Goal: Complete application form: Complete application form

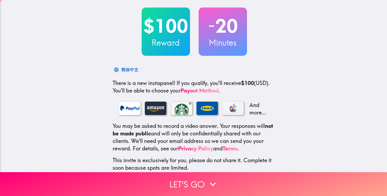
scroll to position [54, 0]
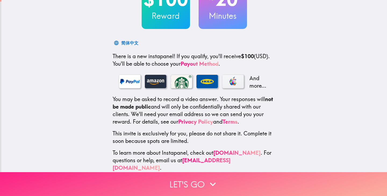
click at [200, 178] on button "Let's go" at bounding box center [193, 185] width 387 height 24
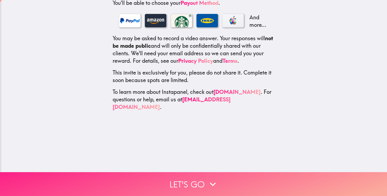
scroll to position [0, 0]
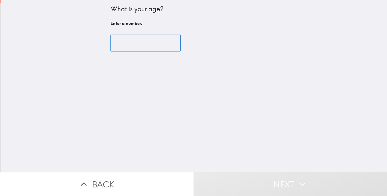
click at [140, 43] on input "number" at bounding box center [145, 43] width 70 height 17
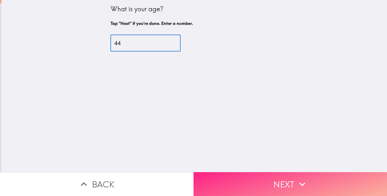
type input "44"
click at [267, 178] on button "Next" at bounding box center [291, 185] width 194 height 24
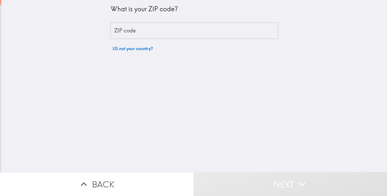
click at [134, 30] on input "ZIP code" at bounding box center [194, 31] width 168 height 17
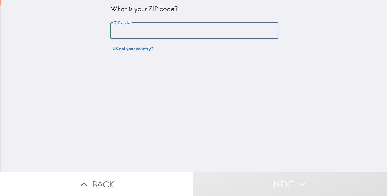
type input "91607"
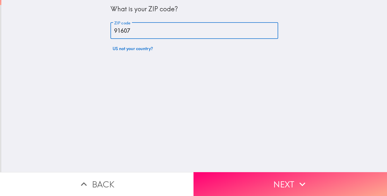
click at [266, 173] on button "Next" at bounding box center [291, 185] width 194 height 24
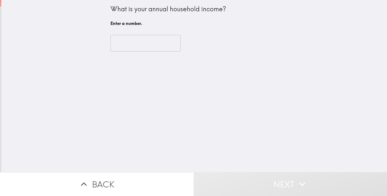
click at [141, 46] on input "number" at bounding box center [145, 43] width 70 height 17
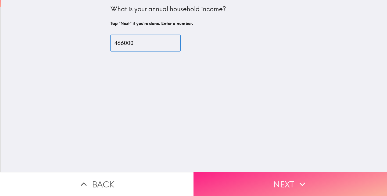
type input "466000"
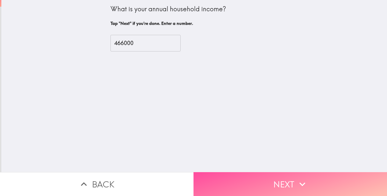
drag, startPoint x: 275, startPoint y: 192, endPoint x: 274, endPoint y: 182, distance: 9.5
click at [275, 191] on button "Next" at bounding box center [291, 185] width 194 height 24
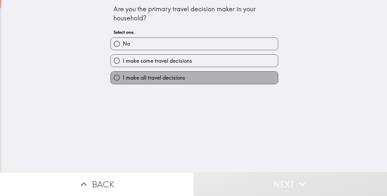
click at [137, 81] on span "I make all travel decisions" at bounding box center [154, 78] width 62 height 8
click at [123, 81] on input "I make all travel decisions" at bounding box center [117, 78] width 12 height 12
radio input "true"
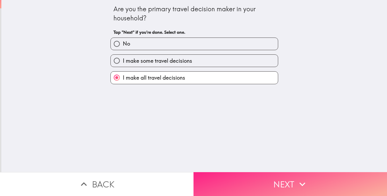
click at [277, 178] on button "Next" at bounding box center [291, 185] width 194 height 24
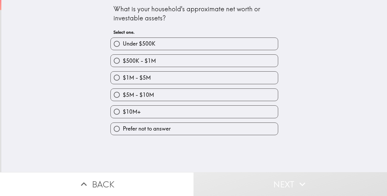
click at [149, 79] on label "$1M - $5M" at bounding box center [194, 78] width 167 height 12
click at [123, 79] on input "$1M - $5M" at bounding box center [117, 78] width 12 height 12
radio input "true"
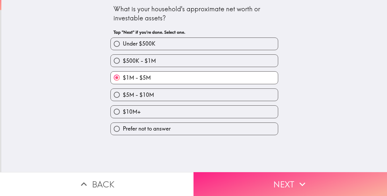
click at [297, 180] on icon "button" at bounding box center [302, 185] width 12 height 12
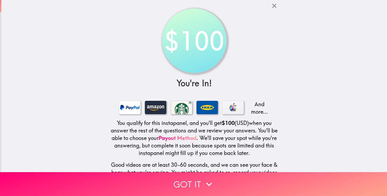
scroll to position [47, 0]
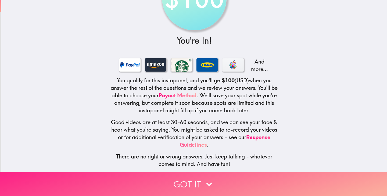
click at [181, 179] on button "Got it" at bounding box center [193, 185] width 387 height 24
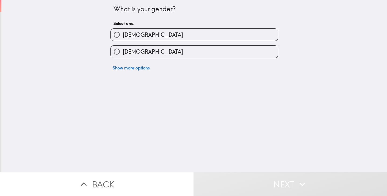
scroll to position [0, 0]
click at [126, 51] on span "[DEMOGRAPHIC_DATA]" at bounding box center [153, 52] width 60 height 8
click at [123, 51] on input "[DEMOGRAPHIC_DATA]" at bounding box center [117, 52] width 12 height 12
radio input "true"
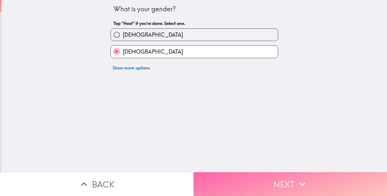
click at [252, 173] on button "Next" at bounding box center [291, 185] width 194 height 24
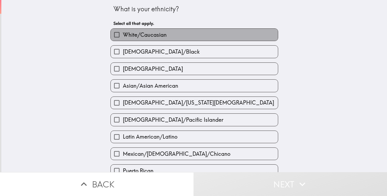
click at [144, 29] on label "White/Caucasian" at bounding box center [194, 35] width 167 height 12
click at [123, 29] on input "White/Caucasian" at bounding box center [117, 35] width 12 height 12
checkbox input "true"
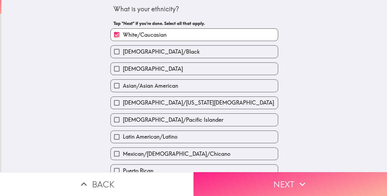
click at [280, 180] on button "Next" at bounding box center [291, 185] width 194 height 24
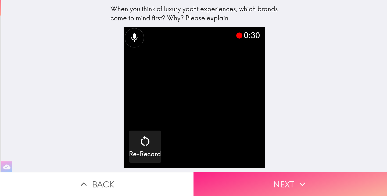
click at [284, 186] on button "Next" at bounding box center [291, 185] width 194 height 24
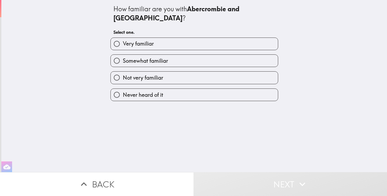
click at [160, 72] on label "Not very familiar" at bounding box center [194, 78] width 167 height 12
click at [123, 72] on input "Not very familiar" at bounding box center [117, 78] width 12 height 12
radio input "true"
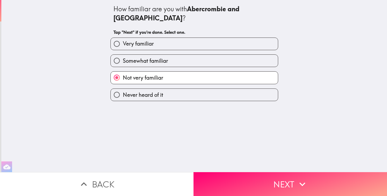
click at [184, 89] on label "Never heard of it" at bounding box center [194, 95] width 167 height 12
click at [123, 89] on input "Never heard of it" at bounding box center [117, 95] width 12 height 12
radio input "true"
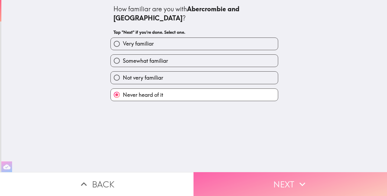
click at [284, 185] on button "Next" at bounding box center [291, 185] width 194 height 24
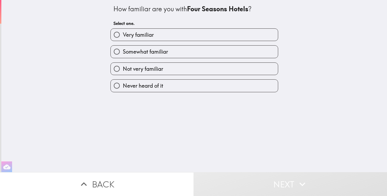
click at [161, 35] on label "Very familiar" at bounding box center [194, 35] width 167 height 12
click at [123, 35] on input "Very familiar" at bounding box center [117, 35] width 12 height 12
radio input "true"
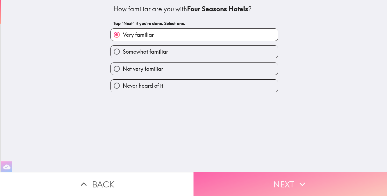
click at [295, 173] on button "Next" at bounding box center [291, 185] width 194 height 24
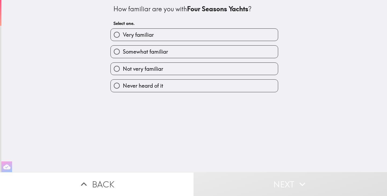
click at [162, 53] on span "Somewhat familiar" at bounding box center [145, 52] width 45 height 8
click at [123, 53] on input "Somewhat familiar" at bounding box center [117, 52] width 12 height 12
radio input "true"
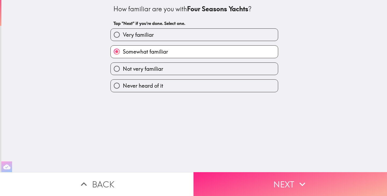
click at [289, 180] on button "Next" at bounding box center [291, 185] width 194 height 24
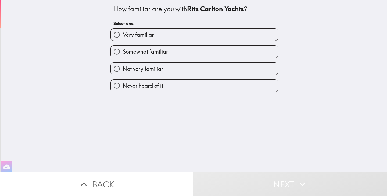
click at [210, 51] on label "Somewhat familiar" at bounding box center [194, 52] width 167 height 12
click at [123, 51] on input "Somewhat familiar" at bounding box center [117, 52] width 12 height 12
radio input "true"
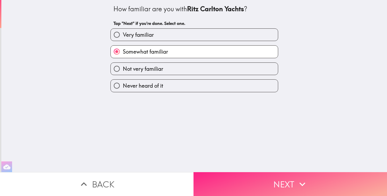
click at [280, 187] on button "Next" at bounding box center [291, 185] width 194 height 24
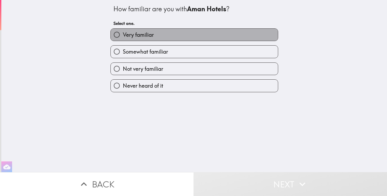
click at [160, 34] on label "Very familiar" at bounding box center [194, 35] width 167 height 12
click at [123, 34] on input "Very familiar" at bounding box center [117, 35] width 12 height 12
radio input "true"
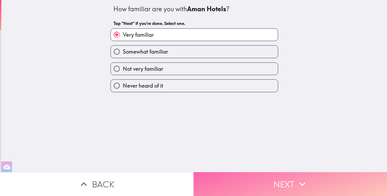
click at [301, 183] on icon "button" at bounding box center [302, 185] width 12 height 12
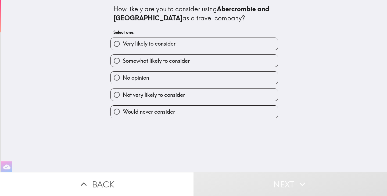
click at [154, 62] on span "Somewhat likely to consider" at bounding box center [156, 61] width 67 height 8
click at [123, 62] on input "Somewhat likely to consider" at bounding box center [117, 61] width 12 height 12
radio input "true"
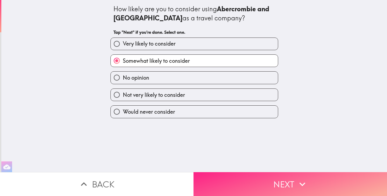
click at [285, 182] on button "Next" at bounding box center [291, 185] width 194 height 24
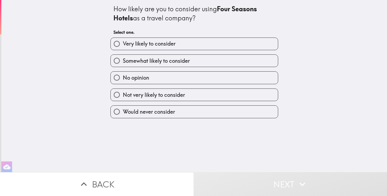
click at [176, 47] on label "Very likely to consider" at bounding box center [194, 44] width 167 height 12
click at [123, 47] on input "Very likely to consider" at bounding box center [117, 44] width 12 height 12
radio input "true"
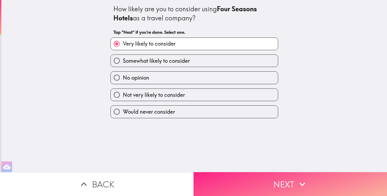
click at [280, 175] on button "Next" at bounding box center [291, 185] width 194 height 24
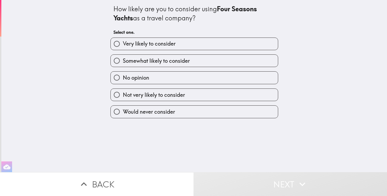
click at [187, 60] on label "Somewhat likely to consider" at bounding box center [194, 61] width 167 height 12
click at [123, 60] on input "Somewhat likely to consider" at bounding box center [117, 61] width 12 height 12
radio input "true"
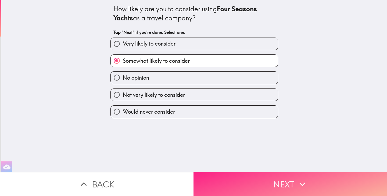
click at [287, 185] on button "Next" at bounding box center [291, 185] width 194 height 24
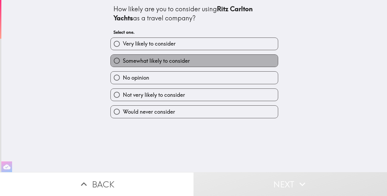
drag, startPoint x: 173, startPoint y: 62, endPoint x: 195, endPoint y: 76, distance: 25.4
click at [173, 62] on span "Somewhat likely to consider" at bounding box center [156, 61] width 67 height 8
click at [123, 62] on input "Somewhat likely to consider" at bounding box center [117, 61] width 12 height 12
radio input "true"
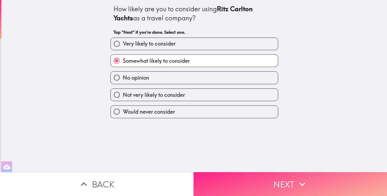
click at [292, 183] on button "Next" at bounding box center [291, 185] width 194 height 24
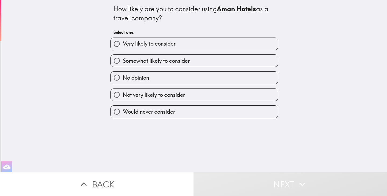
click at [187, 46] on label "Very likely to consider" at bounding box center [194, 44] width 167 height 12
click at [123, 46] on input "Very likely to consider" at bounding box center [117, 44] width 12 height 12
radio input "true"
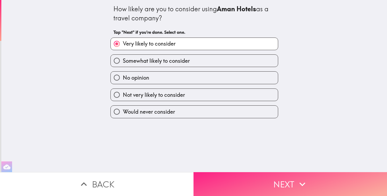
click at [289, 183] on button "Next" at bounding box center [291, 185] width 194 height 24
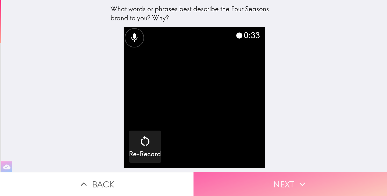
click at [255, 182] on button "Next" at bounding box center [291, 185] width 194 height 24
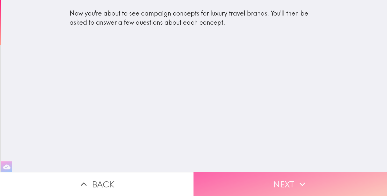
click at [286, 180] on button "Next" at bounding box center [291, 185] width 194 height 24
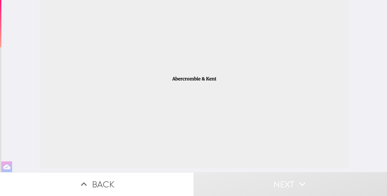
click at [201, 136] on div at bounding box center [194, 84] width 309 height 169
click at [8, 165] on icon "button" at bounding box center [6, 167] width 7 height 5
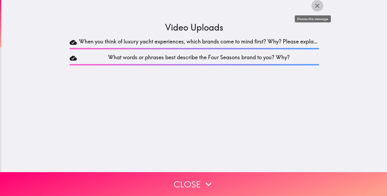
click at [315, 5] on icon "button" at bounding box center [317, 6] width 4 height 4
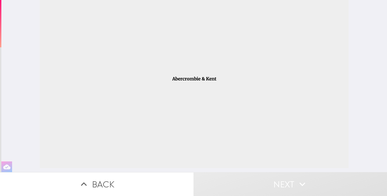
click at [219, 75] on div at bounding box center [194, 84] width 309 height 169
click at [298, 182] on icon "button" at bounding box center [302, 185] width 12 height 12
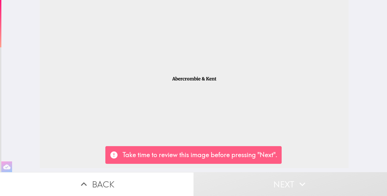
click at [207, 87] on div at bounding box center [194, 84] width 309 height 169
click at [225, 108] on div at bounding box center [194, 84] width 309 height 169
click at [218, 101] on div at bounding box center [194, 84] width 309 height 169
click at [234, 62] on div at bounding box center [194, 84] width 309 height 169
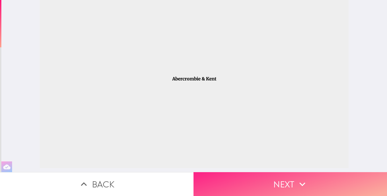
click at [290, 182] on button "Next" at bounding box center [291, 185] width 194 height 24
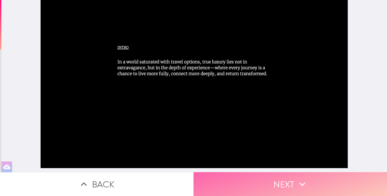
click at [288, 182] on button "Next" at bounding box center [291, 185] width 194 height 24
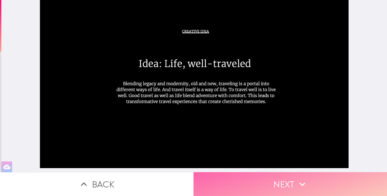
click at [285, 176] on button "Next" at bounding box center [291, 185] width 194 height 24
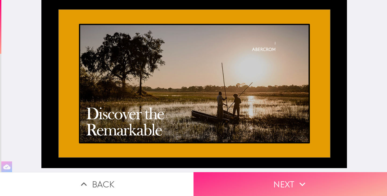
click at [279, 182] on button "Next" at bounding box center [291, 185] width 194 height 24
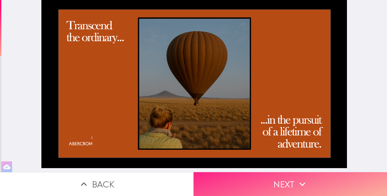
click at [281, 184] on button "Next" at bounding box center [291, 185] width 194 height 24
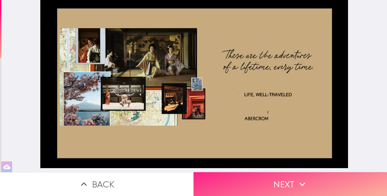
click at [281, 184] on button "Next" at bounding box center [291, 185] width 194 height 24
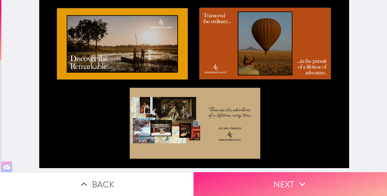
click at [279, 173] on button "Next" at bounding box center [291, 185] width 194 height 24
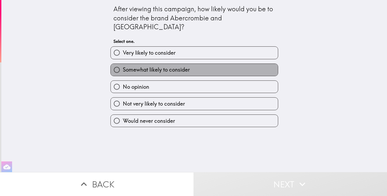
click at [177, 66] on span "Somewhat likely to consider" at bounding box center [156, 70] width 67 height 8
click at [123, 64] on input "Somewhat likely to consider" at bounding box center [117, 70] width 12 height 12
radio input "true"
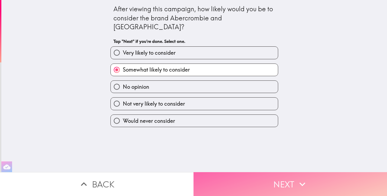
click at [280, 177] on button "Next" at bounding box center [291, 185] width 194 height 24
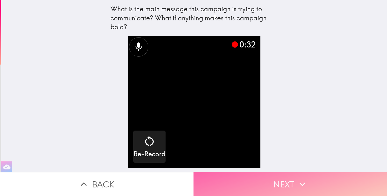
click at [276, 182] on button "Next" at bounding box center [291, 185] width 194 height 24
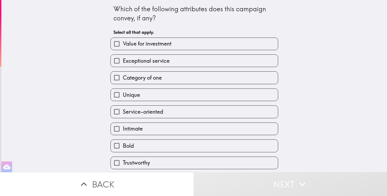
click at [167, 97] on label "Unique" at bounding box center [194, 95] width 167 height 12
click at [123, 97] on input "Unique" at bounding box center [117, 95] width 12 height 12
checkbox input "true"
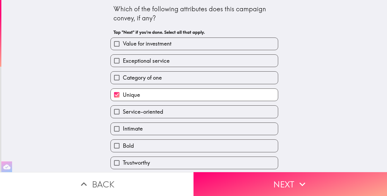
click at [164, 111] on label "Service-oriented" at bounding box center [194, 112] width 167 height 12
click at [123, 111] on input "Service-oriented" at bounding box center [117, 112] width 12 height 12
checkbox input "true"
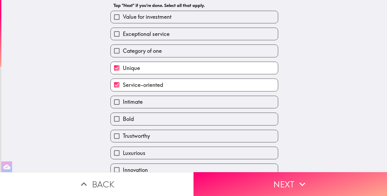
click at [158, 120] on label "Bold" at bounding box center [194, 119] width 167 height 12
click at [123, 120] on input "Bold" at bounding box center [117, 119] width 12 height 12
checkbox input "true"
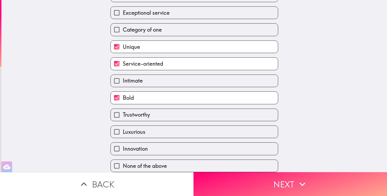
scroll to position [55, 0]
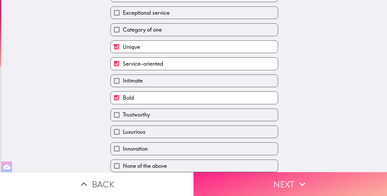
click at [298, 181] on icon "button" at bounding box center [302, 185] width 12 height 12
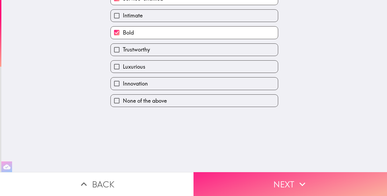
scroll to position [0, 0]
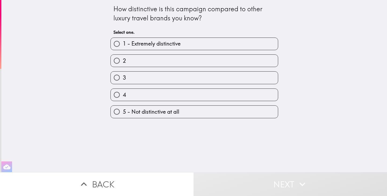
click at [155, 77] on label "3" at bounding box center [194, 78] width 167 height 12
click at [123, 77] on input "3" at bounding box center [117, 78] width 12 height 12
radio input "true"
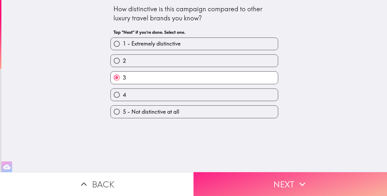
click at [285, 181] on button "Next" at bounding box center [291, 185] width 194 height 24
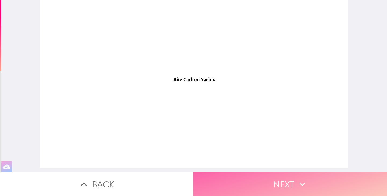
click at [296, 181] on icon "button" at bounding box center [302, 185] width 12 height 12
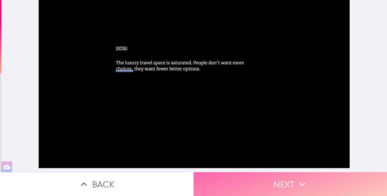
click at [266, 183] on button "Next" at bounding box center [291, 185] width 194 height 24
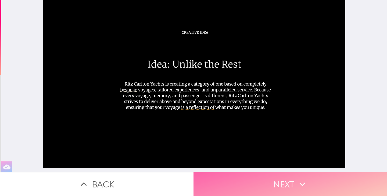
click at [281, 179] on button "Next" at bounding box center [291, 185] width 194 height 24
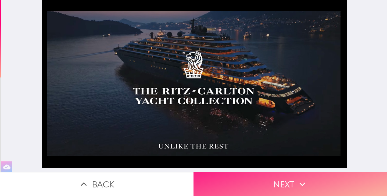
click at [284, 181] on button "Next" at bounding box center [291, 185] width 194 height 24
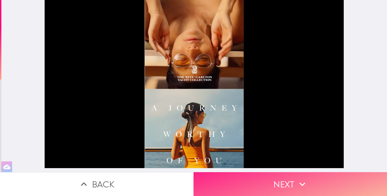
click at [291, 182] on button "Next" at bounding box center [291, 185] width 194 height 24
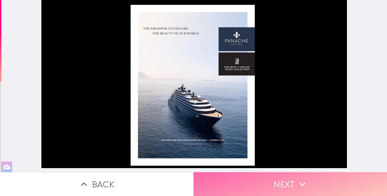
click at [292, 181] on button "Next" at bounding box center [291, 185] width 194 height 24
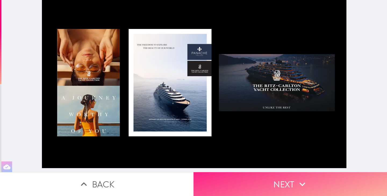
click at [294, 188] on button "Next" at bounding box center [291, 185] width 194 height 24
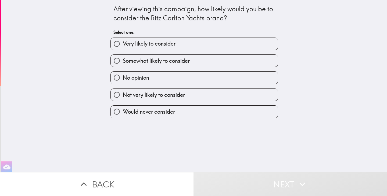
click at [162, 44] on span "Very likely to consider" at bounding box center [149, 44] width 53 height 8
click at [123, 44] on input "Very likely to consider" at bounding box center [117, 44] width 12 height 12
radio input "true"
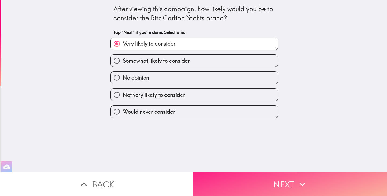
click at [296, 179] on icon "button" at bounding box center [302, 185] width 12 height 12
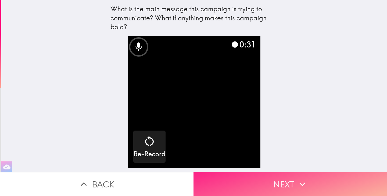
click at [281, 175] on button "Next" at bounding box center [291, 185] width 194 height 24
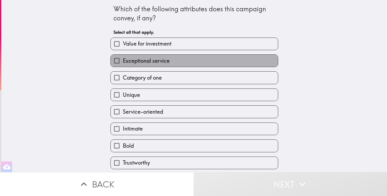
click at [156, 63] on span "Exceptional service" at bounding box center [146, 61] width 47 height 8
click at [123, 63] on input "Exceptional service" at bounding box center [117, 61] width 12 height 12
checkbox input "true"
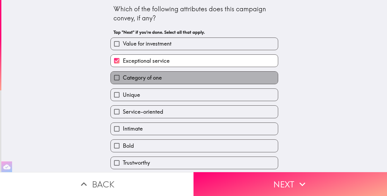
click at [161, 81] on label "Category of one" at bounding box center [194, 78] width 167 height 12
click at [123, 81] on input "Category of one" at bounding box center [117, 78] width 12 height 12
checkbox input "true"
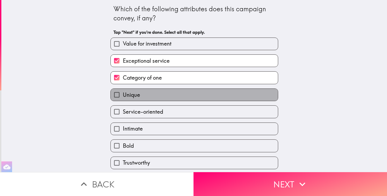
click at [159, 97] on label "Unique" at bounding box center [194, 95] width 167 height 12
click at [123, 97] on input "Unique" at bounding box center [117, 95] width 12 height 12
checkbox input "true"
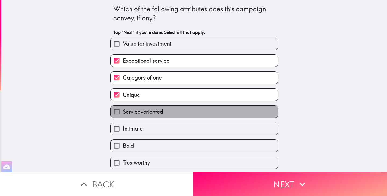
click at [160, 113] on label "Service-oriented" at bounding box center [194, 112] width 167 height 12
click at [123, 113] on input "Service-oriented" at bounding box center [117, 112] width 12 height 12
checkbox input "true"
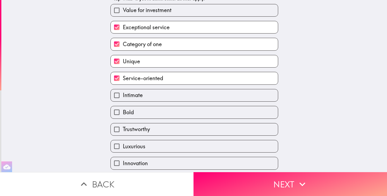
scroll to position [54, 0]
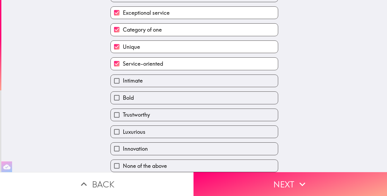
click at [137, 77] on span "Intimate" at bounding box center [133, 81] width 20 height 8
click at [123, 77] on input "Intimate" at bounding box center [117, 81] width 12 height 12
checkbox input "true"
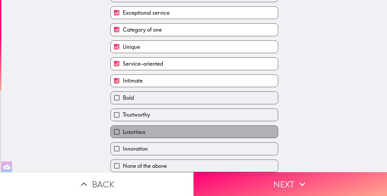
click at [148, 128] on label "Luxurious" at bounding box center [194, 132] width 167 height 12
click at [123, 128] on input "Luxurious" at bounding box center [117, 132] width 12 height 12
checkbox input "true"
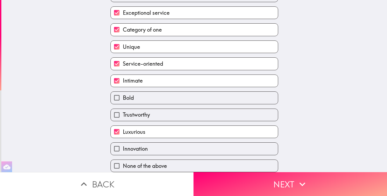
scroll to position [55, 0]
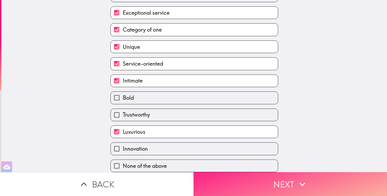
click at [275, 181] on button "Next" at bounding box center [291, 185] width 194 height 24
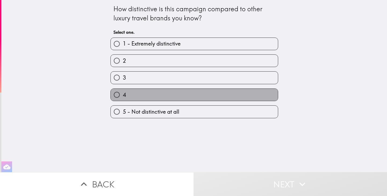
click at [166, 98] on label "4" at bounding box center [194, 95] width 167 height 12
click at [123, 98] on input "4" at bounding box center [117, 95] width 12 height 12
radio input "true"
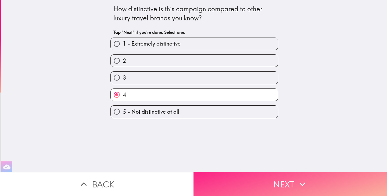
click at [303, 184] on icon "button" at bounding box center [302, 185] width 12 height 12
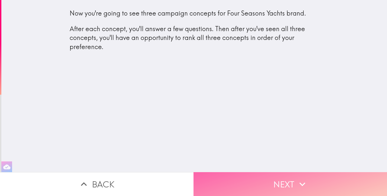
click at [285, 178] on button "Next" at bounding box center [291, 185] width 194 height 24
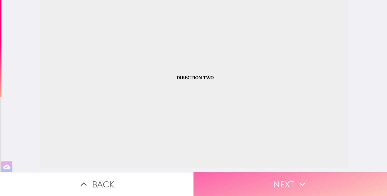
click at [291, 179] on button "Next" at bounding box center [291, 185] width 194 height 24
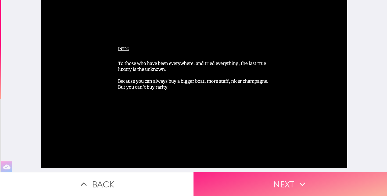
click at [291, 186] on button "Next" at bounding box center [291, 185] width 194 height 24
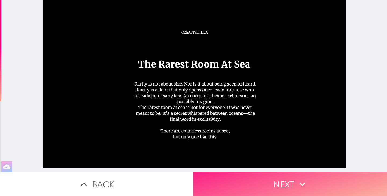
click at [292, 177] on button "Next" at bounding box center [291, 185] width 194 height 24
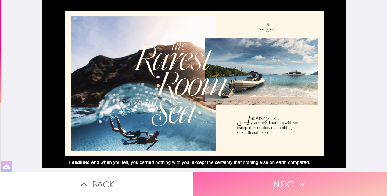
click at [285, 177] on button "Next" at bounding box center [291, 185] width 194 height 24
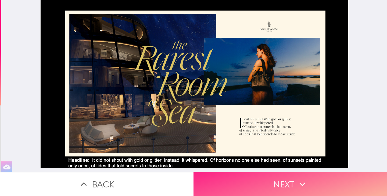
click at [253, 192] on button "Next" at bounding box center [291, 185] width 194 height 24
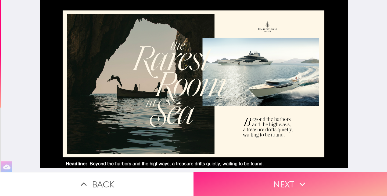
click at [292, 182] on button "Next" at bounding box center [291, 185] width 194 height 24
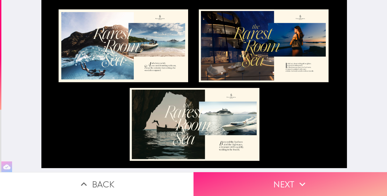
click at [317, 175] on button "Next" at bounding box center [291, 185] width 194 height 24
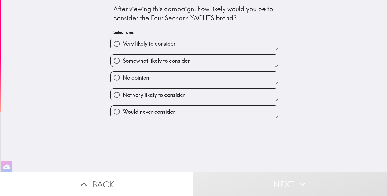
click at [172, 42] on span "Very likely to consider" at bounding box center [149, 44] width 53 height 8
click at [123, 42] on input "Very likely to consider" at bounding box center [117, 44] width 12 height 12
radio input "true"
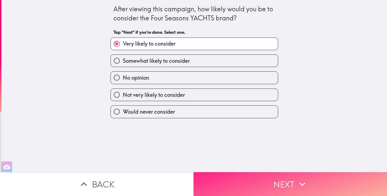
click at [296, 181] on icon "button" at bounding box center [302, 185] width 12 height 12
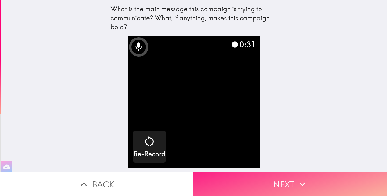
click at [286, 177] on button "Next" at bounding box center [291, 185] width 194 height 24
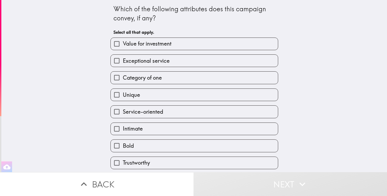
click at [163, 61] on span "Exceptional service" at bounding box center [146, 61] width 47 height 8
click at [123, 61] on input "Exceptional service" at bounding box center [117, 61] width 12 height 12
checkbox input "true"
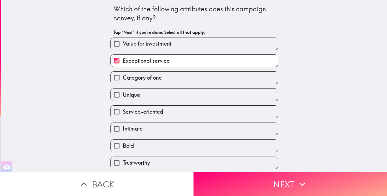
click at [164, 77] on label "Category of one" at bounding box center [194, 78] width 167 height 12
click at [123, 77] on input "Category of one" at bounding box center [117, 78] width 12 height 12
checkbox input "true"
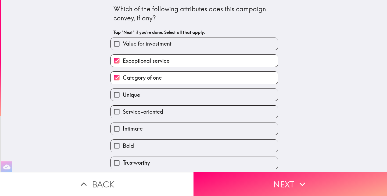
click at [166, 98] on label "Unique" at bounding box center [194, 95] width 167 height 12
click at [123, 98] on input "Unique" at bounding box center [117, 95] width 12 height 12
checkbox input "true"
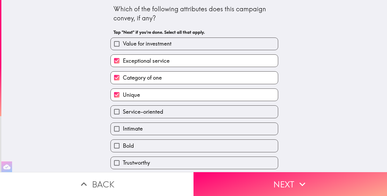
scroll to position [27, 0]
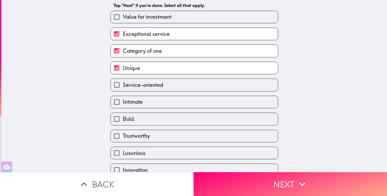
drag, startPoint x: 151, startPoint y: 107, endPoint x: 151, endPoint y: 111, distance: 4.0
click at [151, 107] on label "Intimate" at bounding box center [194, 102] width 167 height 12
click at [123, 107] on input "Intimate" at bounding box center [117, 102] width 12 height 12
checkbox input "true"
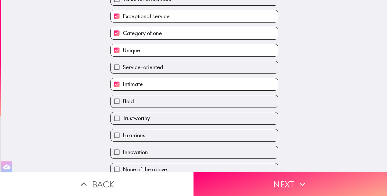
scroll to position [55, 0]
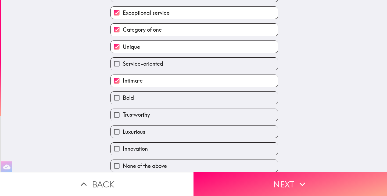
click at [155, 129] on label "Luxurious" at bounding box center [194, 132] width 167 height 12
click at [123, 129] on input "Luxurious" at bounding box center [117, 132] width 12 height 12
checkbox input "true"
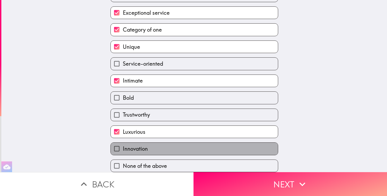
click at [159, 147] on label "Innovation" at bounding box center [194, 149] width 167 height 12
click at [123, 147] on input "Innovation" at bounding box center [117, 149] width 12 height 12
checkbox input "true"
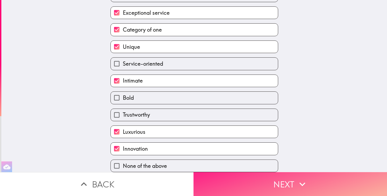
click at [290, 181] on button "Next" at bounding box center [291, 185] width 194 height 24
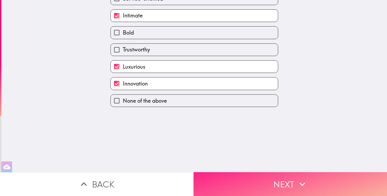
scroll to position [0, 0]
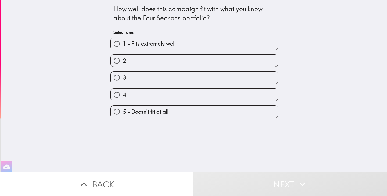
click at [158, 59] on label "2" at bounding box center [194, 61] width 167 height 12
click at [123, 59] on input "2" at bounding box center [117, 61] width 12 height 12
radio input "true"
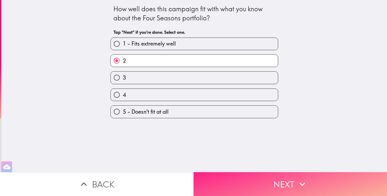
click at [274, 182] on button "Next" at bounding box center [291, 185] width 194 height 24
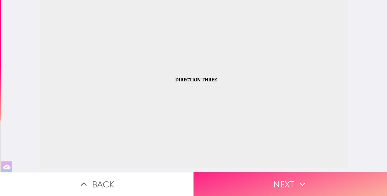
click at [257, 179] on button "Next" at bounding box center [291, 185] width 194 height 24
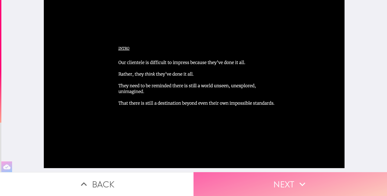
click at [249, 173] on button "Next" at bounding box center [291, 185] width 194 height 24
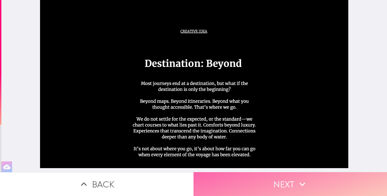
click at [288, 181] on button "Next" at bounding box center [291, 185] width 194 height 24
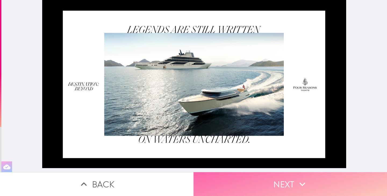
click at [241, 176] on button "Next" at bounding box center [291, 185] width 194 height 24
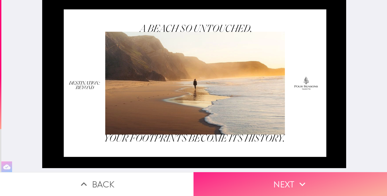
click at [271, 184] on button "Next" at bounding box center [291, 185] width 194 height 24
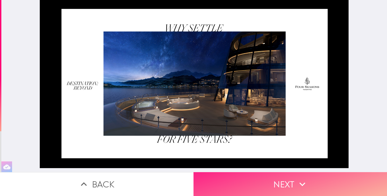
click at [290, 178] on button "Next" at bounding box center [291, 185] width 194 height 24
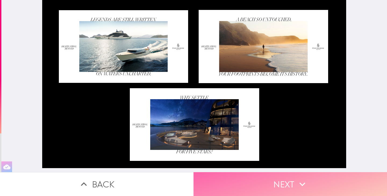
click at [311, 188] on button "Next" at bounding box center [291, 185] width 194 height 24
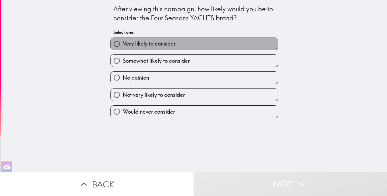
click at [163, 41] on span "Very likely to consider" at bounding box center [149, 44] width 53 height 8
click at [123, 41] on input "Very likely to consider" at bounding box center [117, 44] width 12 height 12
radio input "true"
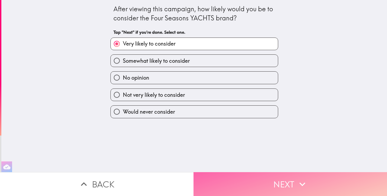
click at [284, 181] on button "Next" at bounding box center [291, 185] width 194 height 24
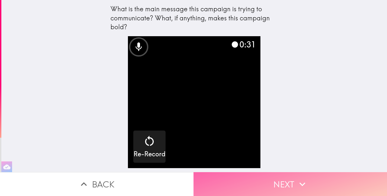
click at [321, 174] on button "Next" at bounding box center [291, 185] width 194 height 24
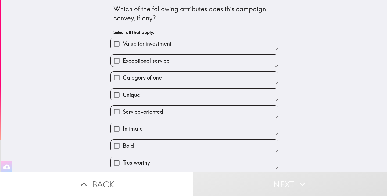
click at [162, 81] on label "Category of one" at bounding box center [194, 78] width 167 height 12
click at [123, 81] on input "Category of one" at bounding box center [117, 78] width 12 height 12
checkbox input "true"
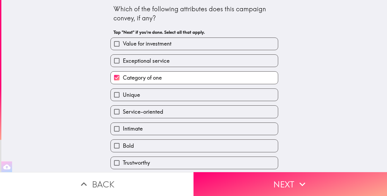
click at [167, 98] on label "Unique" at bounding box center [194, 95] width 167 height 12
click at [123, 98] on input "Unique" at bounding box center [117, 95] width 12 height 12
checkbox input "true"
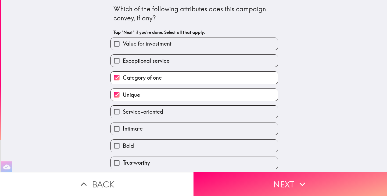
scroll to position [27, 0]
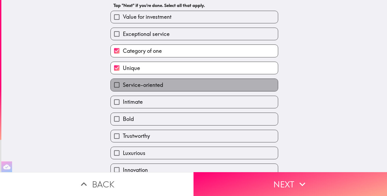
click at [165, 89] on label "Service-oriented" at bounding box center [194, 85] width 167 height 12
click at [123, 89] on input "Service-oriented" at bounding box center [117, 85] width 12 height 12
checkbox input "true"
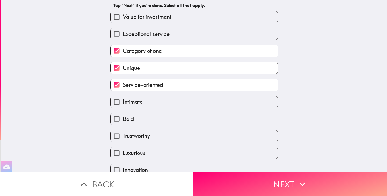
click at [162, 102] on label "Intimate" at bounding box center [194, 102] width 167 height 12
click at [123, 102] on input "Intimate" at bounding box center [117, 102] width 12 height 12
checkbox input "true"
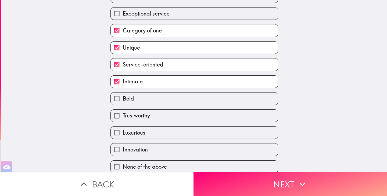
scroll to position [54, 0]
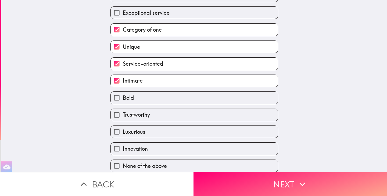
click at [165, 128] on label "Luxurious" at bounding box center [194, 132] width 167 height 12
click at [123, 128] on input "Luxurious" at bounding box center [117, 132] width 12 height 12
checkbox input "true"
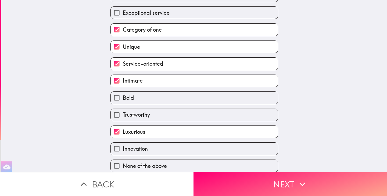
click at [192, 143] on label "Innovation" at bounding box center [194, 149] width 167 height 12
click at [123, 143] on input "Innovation" at bounding box center [117, 149] width 12 height 12
checkbox input "true"
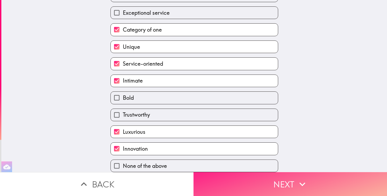
click at [246, 173] on button "Next" at bounding box center [291, 185] width 194 height 24
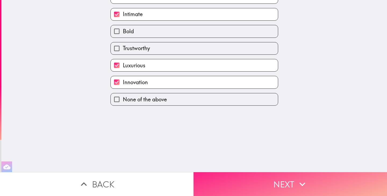
scroll to position [0, 0]
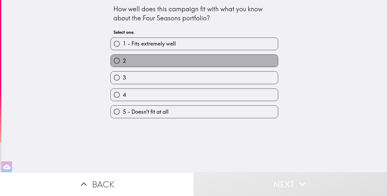
drag, startPoint x: 155, startPoint y: 61, endPoint x: 159, endPoint y: 67, distance: 7.2
click at [155, 62] on label "2" at bounding box center [194, 61] width 167 height 12
click at [123, 62] on input "2" at bounding box center [117, 61] width 12 height 12
radio input "true"
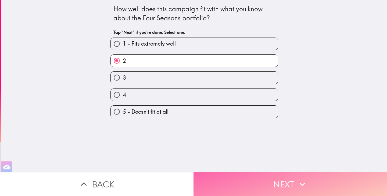
click at [281, 177] on button "Next" at bounding box center [291, 185] width 194 height 24
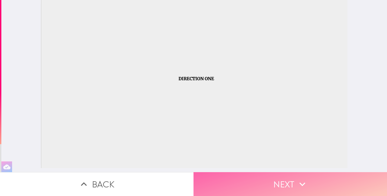
click at [284, 180] on button "Next" at bounding box center [291, 185] width 194 height 24
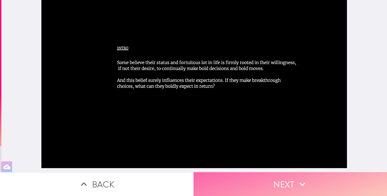
click at [290, 180] on button "Next" at bounding box center [291, 185] width 194 height 24
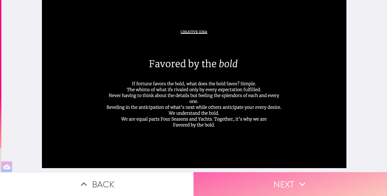
click at [282, 183] on button "Next" at bounding box center [291, 185] width 194 height 24
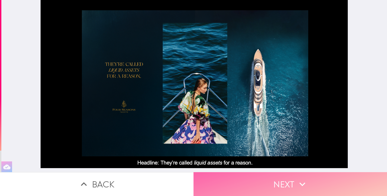
click at [290, 178] on button "Next" at bounding box center [291, 185] width 194 height 24
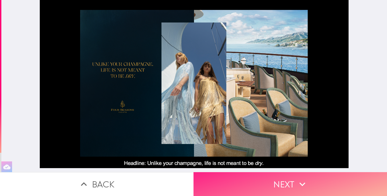
click at [282, 180] on button "Next" at bounding box center [291, 185] width 194 height 24
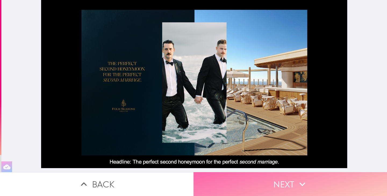
click at [270, 175] on button "Next" at bounding box center [291, 185] width 194 height 24
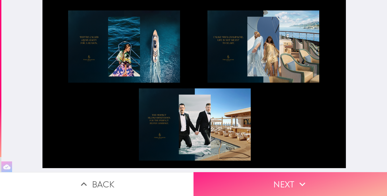
click at [280, 177] on button "Next" at bounding box center [291, 185] width 194 height 24
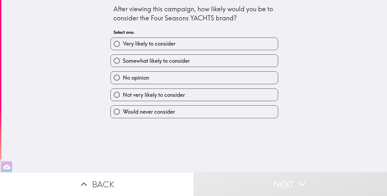
click at [163, 80] on label "No opinion" at bounding box center [194, 78] width 167 height 12
click at [123, 80] on input "No opinion" at bounding box center [117, 78] width 12 height 12
radio input "true"
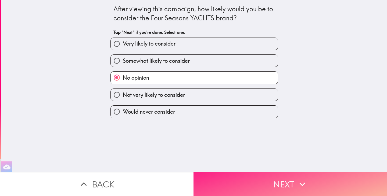
click at [290, 186] on button "Next" at bounding box center [291, 185] width 194 height 24
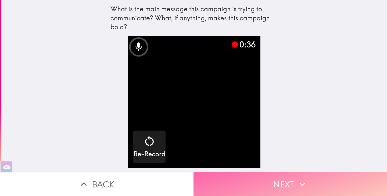
click at [288, 179] on button "Next" at bounding box center [291, 185] width 194 height 24
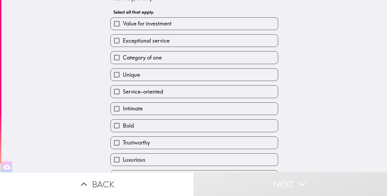
scroll to position [27, 0]
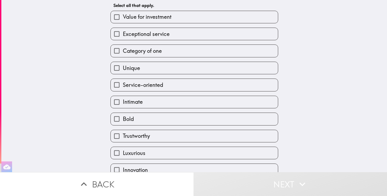
click at [156, 121] on label "Bold" at bounding box center [194, 119] width 167 height 12
click at [123, 121] on input "Bold" at bounding box center [117, 119] width 12 height 12
checkbox input "true"
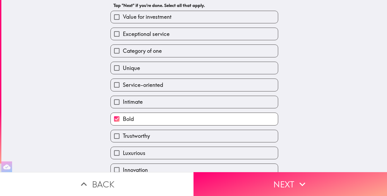
scroll to position [54, 0]
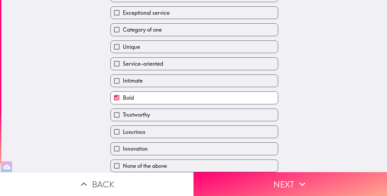
click at [154, 132] on label "Luxurious" at bounding box center [194, 132] width 167 height 12
click at [123, 132] on input "Luxurious" at bounding box center [117, 132] width 12 height 12
checkbox input "true"
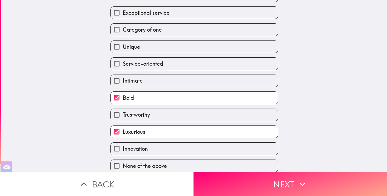
scroll to position [55, 0]
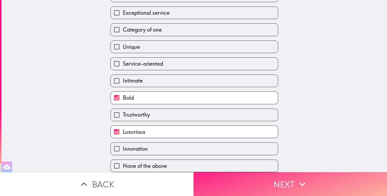
click at [266, 181] on button "Next" at bounding box center [291, 185] width 194 height 24
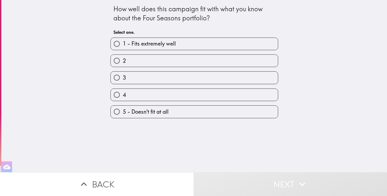
click at [145, 76] on label "3" at bounding box center [194, 78] width 167 height 12
click at [123, 76] on input "3" at bounding box center [117, 78] width 12 height 12
radio input "true"
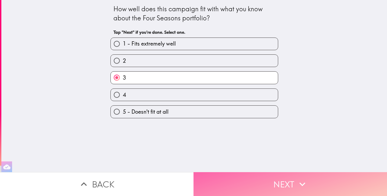
click at [276, 186] on button "Next" at bounding box center [291, 185] width 194 height 24
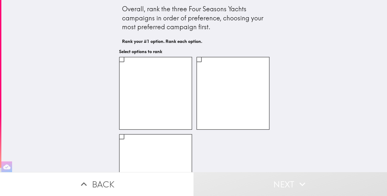
scroll to position [39, 0]
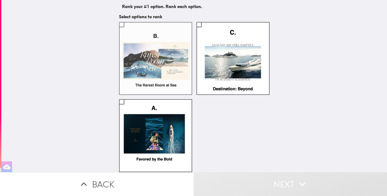
click at [124, 25] on label at bounding box center [155, 58] width 73 height 73
click at [124, 25] on input "checkbox" at bounding box center [122, 25] width 12 height 12
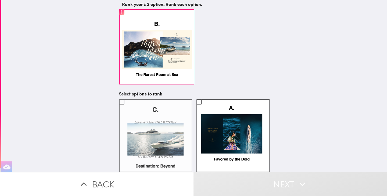
click at [150, 132] on label at bounding box center [155, 135] width 73 height 73
click at [128, 108] on input "checkbox" at bounding box center [122, 102] width 12 height 12
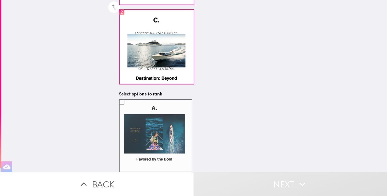
click at [153, 130] on label at bounding box center [155, 135] width 73 height 73
click at [128, 108] on input "checkbox" at bounding box center [122, 102] width 12 height 12
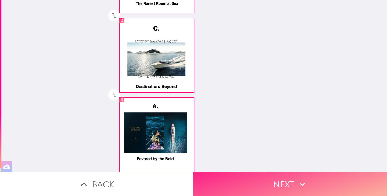
click at [281, 180] on button "Next" at bounding box center [291, 185] width 194 height 24
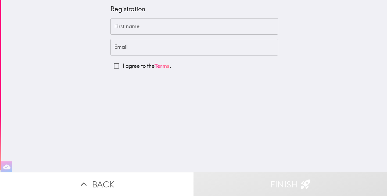
click at [164, 30] on input "First name" at bounding box center [194, 26] width 168 height 17
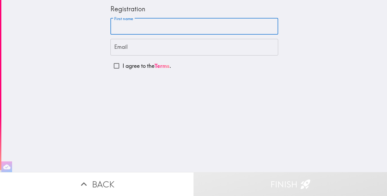
type input "[PERSON_NAME]"
type input "[EMAIL_ADDRESS][DOMAIN_NAME]"
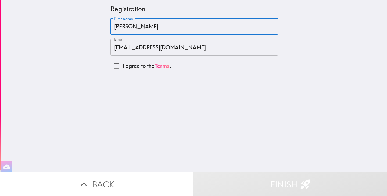
click at [112, 67] on input "I agree to the Terms ." at bounding box center [116, 66] width 12 height 12
checkbox input "true"
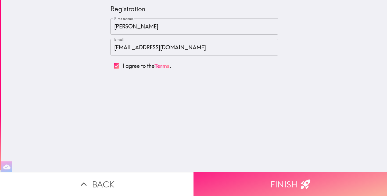
click at [286, 181] on button "Finish" at bounding box center [291, 185] width 194 height 24
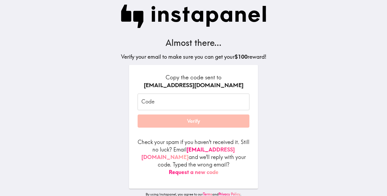
scroll to position [6, 0]
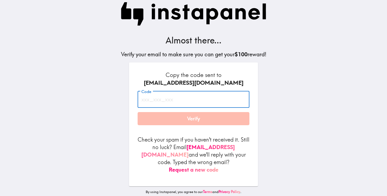
paste input "NjR_nH8_agL"
type input "NjR_nH8_agL"
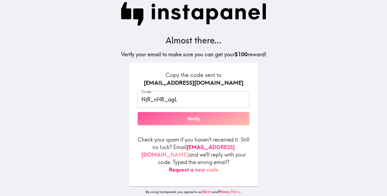
click at [192, 120] on button "Verify" at bounding box center [194, 118] width 112 height 13
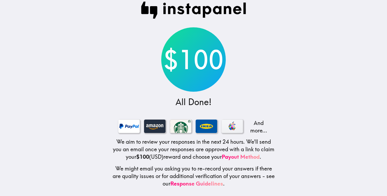
scroll to position [11, 0]
click at [130, 127] on div at bounding box center [129, 126] width 22 height 13
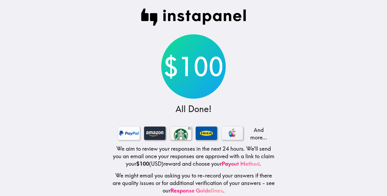
scroll to position [0, 0]
